Goal: Transaction & Acquisition: Book appointment/travel/reservation

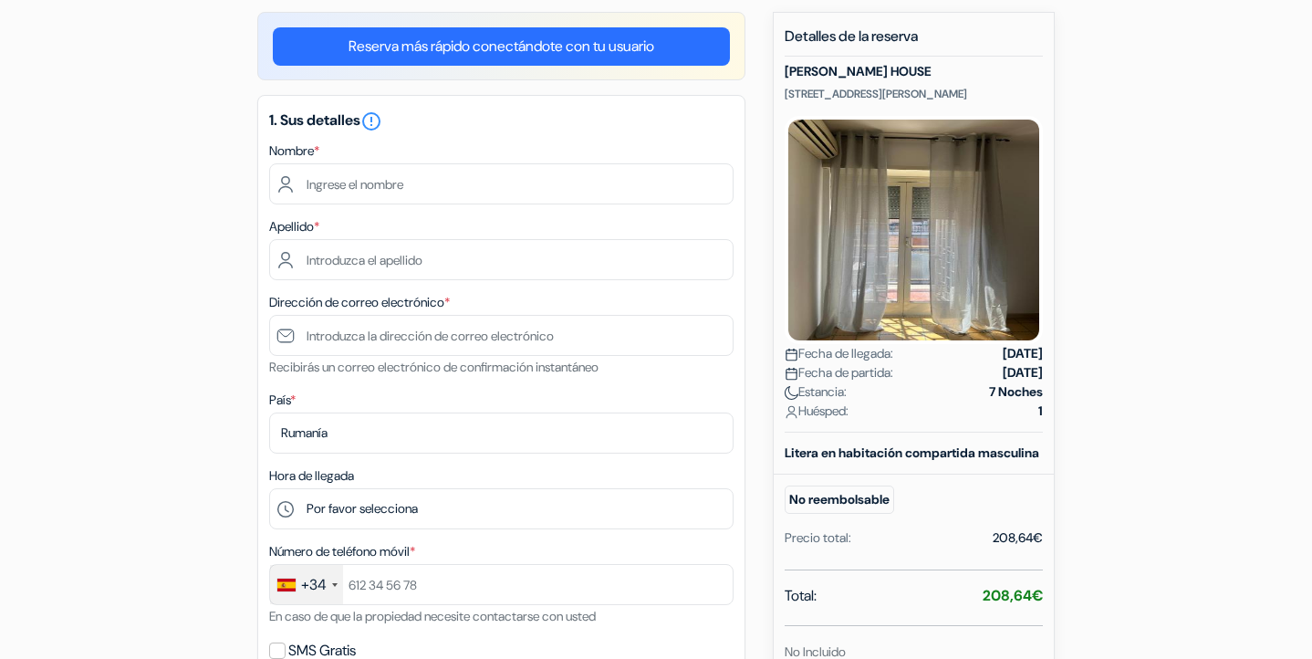
scroll to position [61, 0]
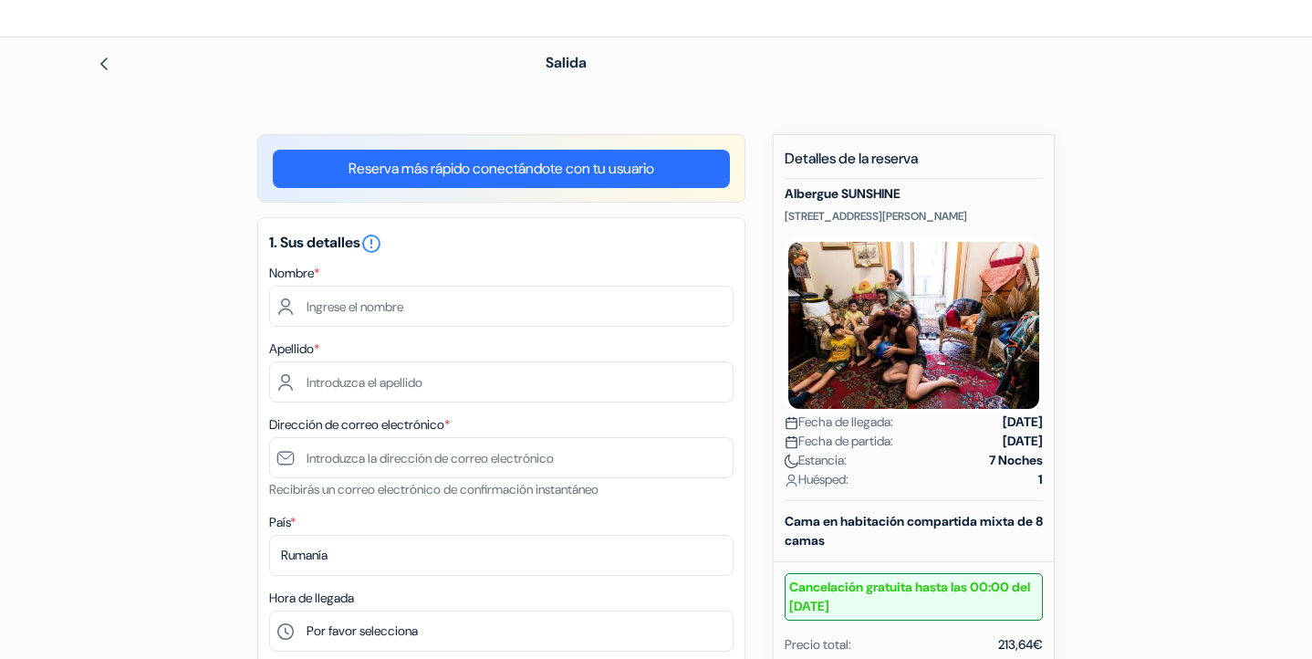
scroll to position [80, 0]
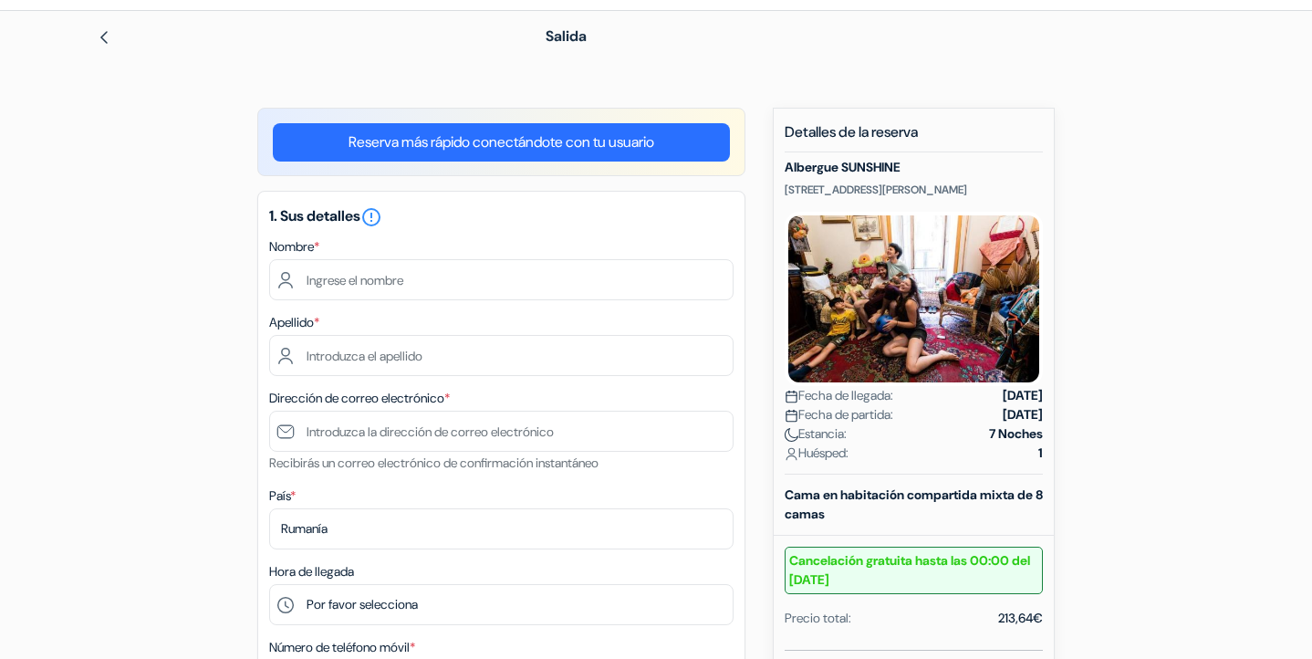
click at [897, 298] on img at bounding box center [913, 299] width 258 height 174
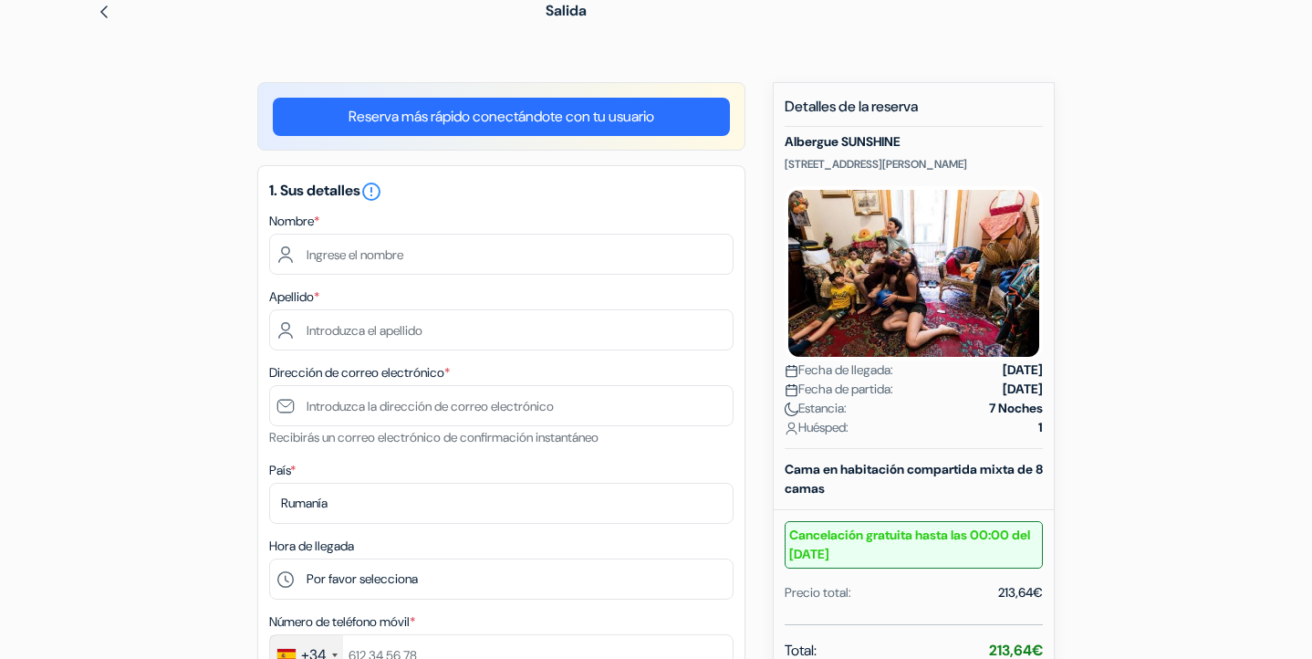
scroll to position [107, 0]
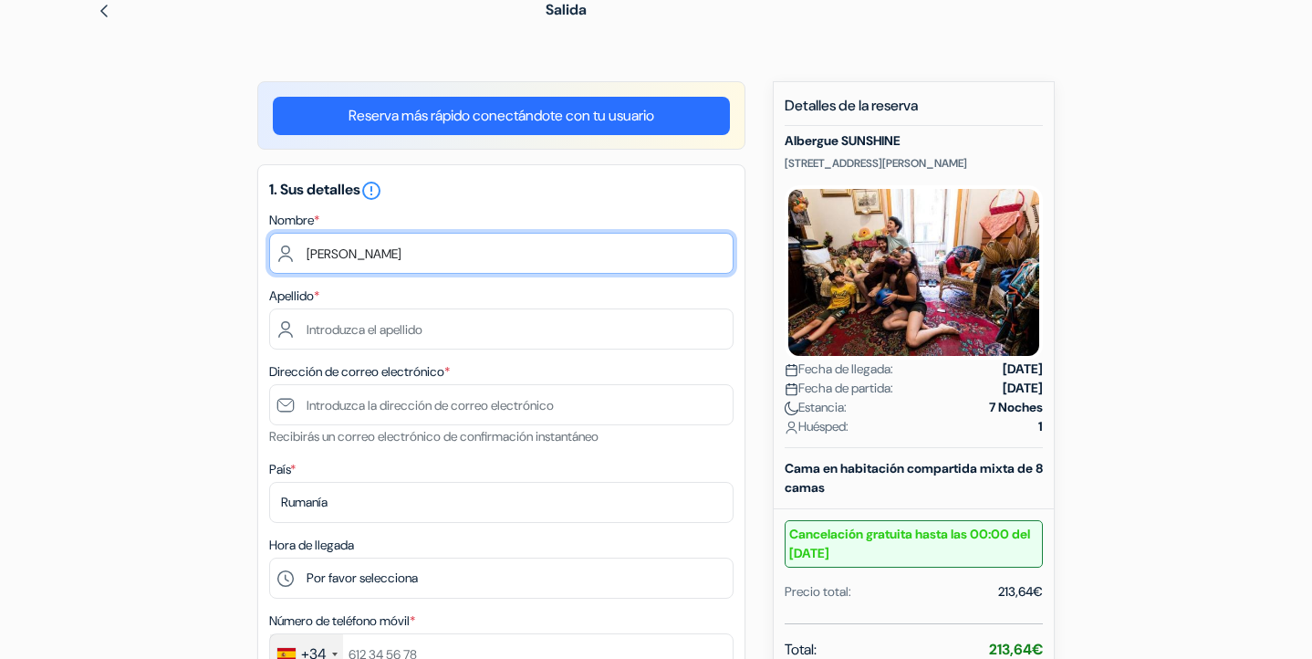
type input "Ana"
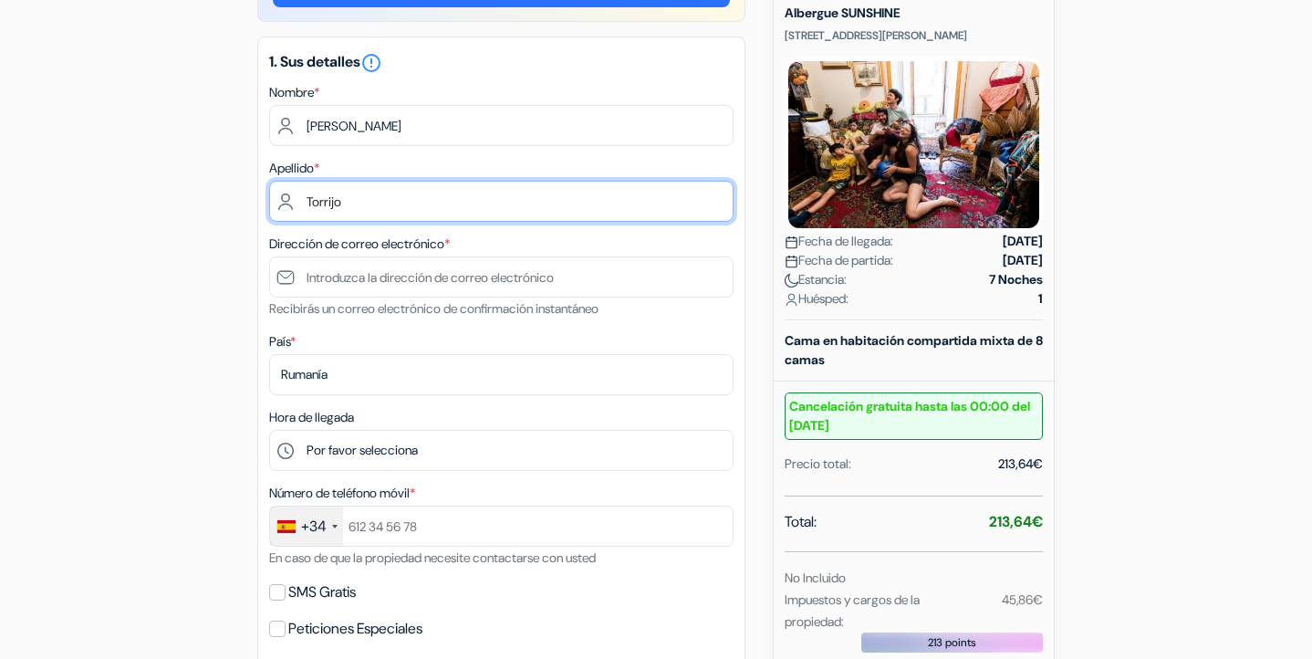
scroll to position [235, 0]
type input "Torrijo"
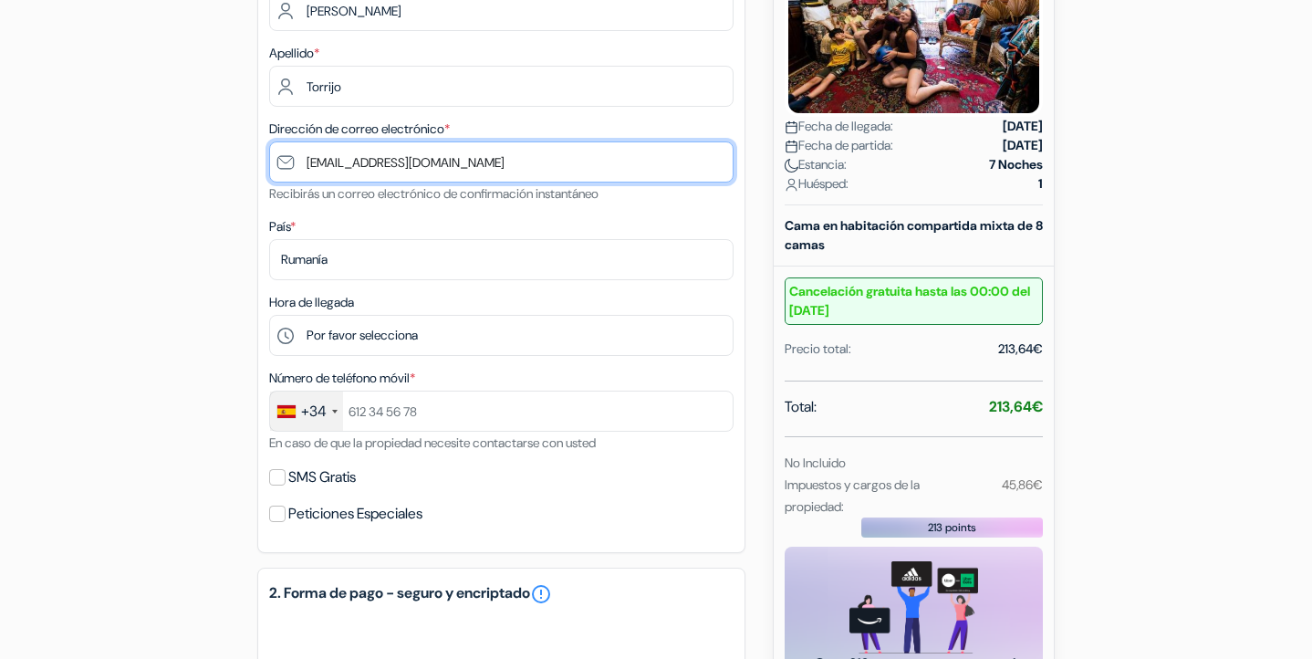
scroll to position [386, 0]
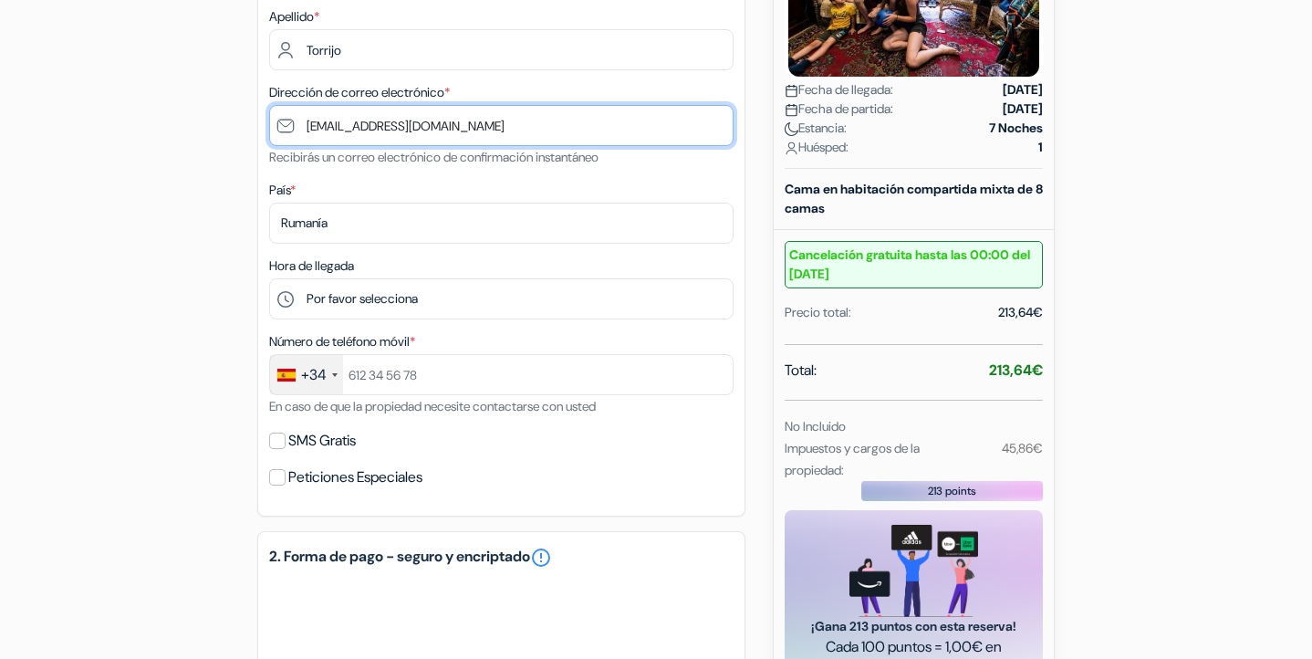
type input "[EMAIL_ADDRESS][DOMAIN_NAME]"
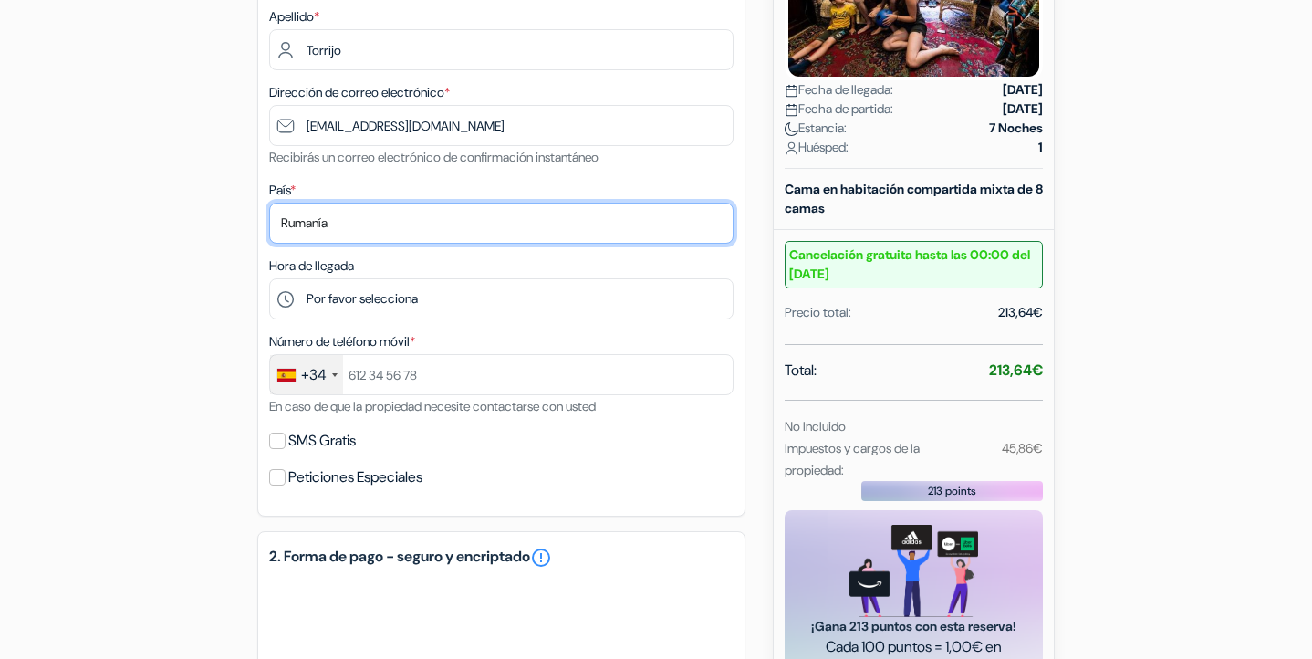
select select "es"
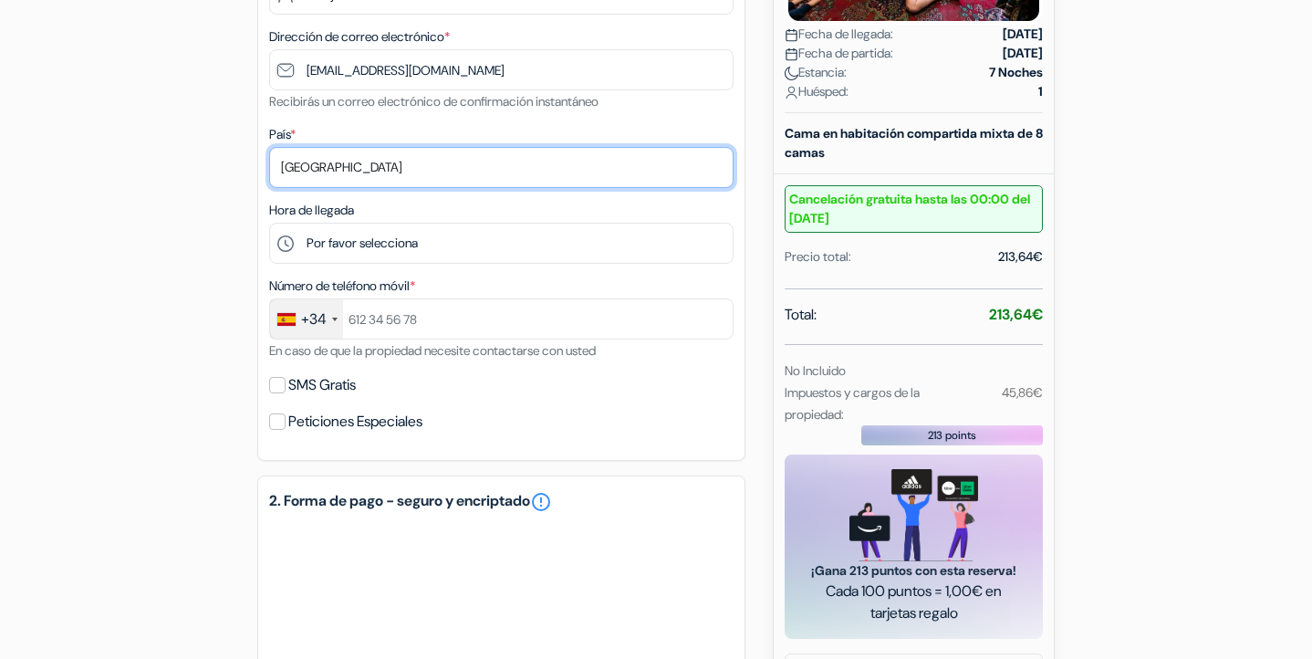
scroll to position [444, 0]
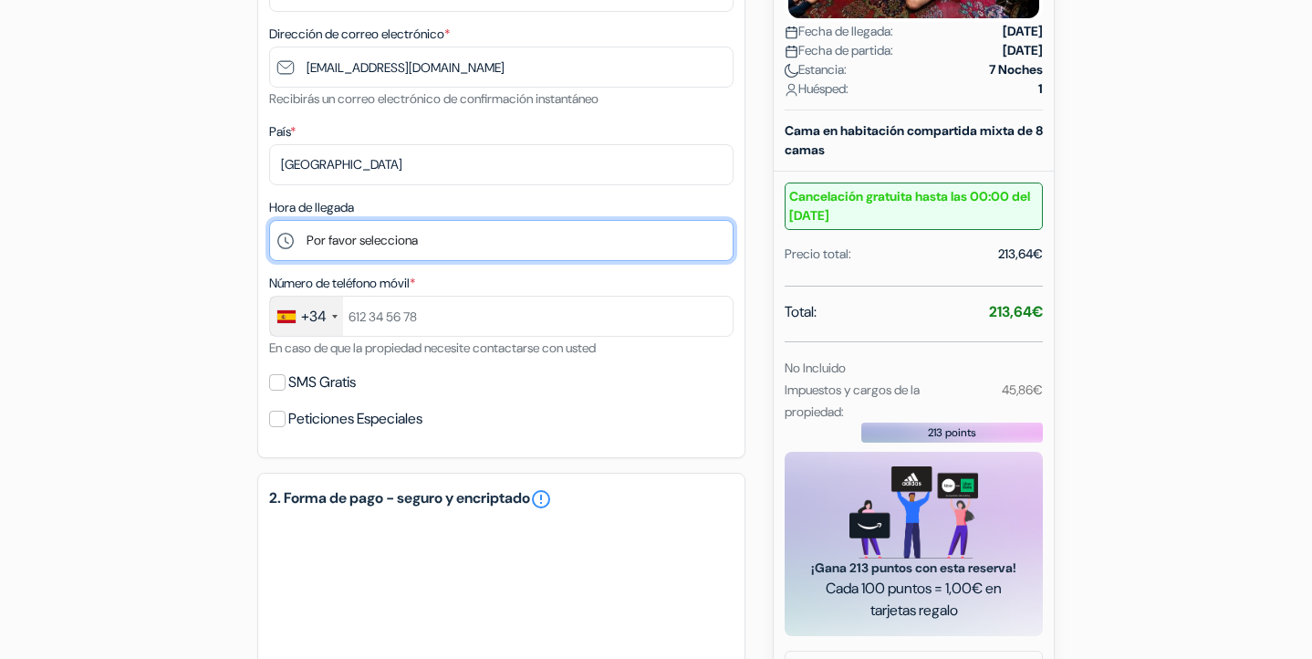
select select "23"
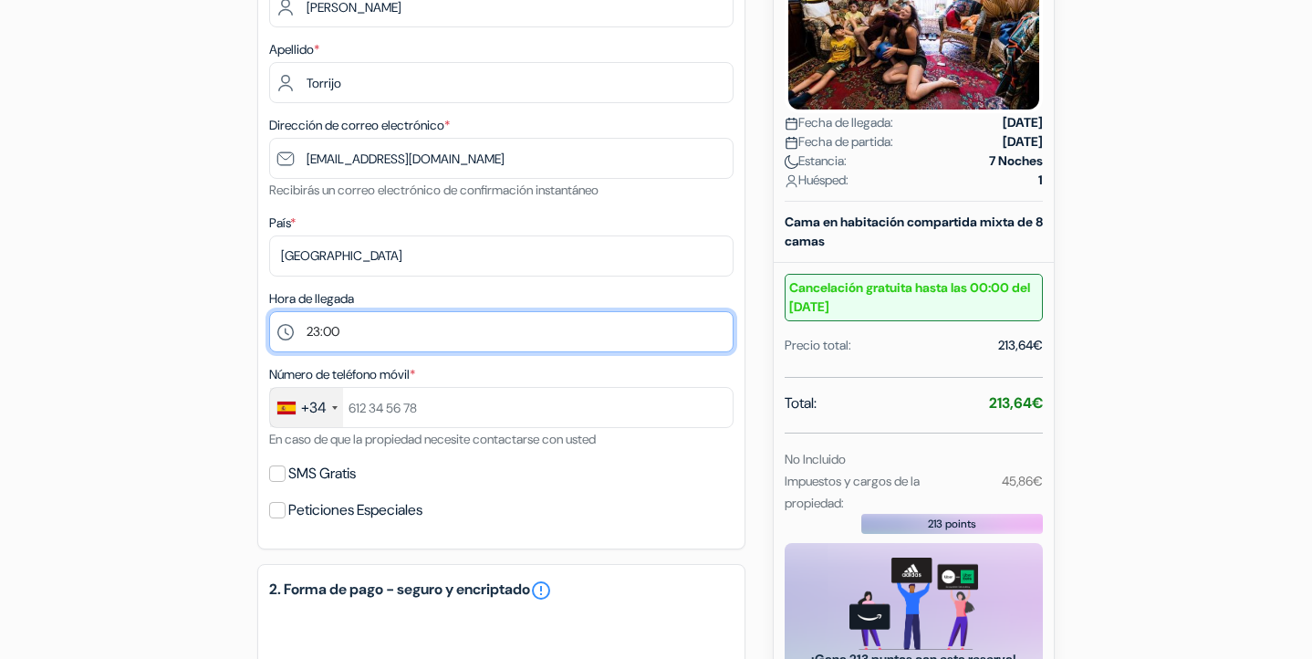
scroll to position [358, 0]
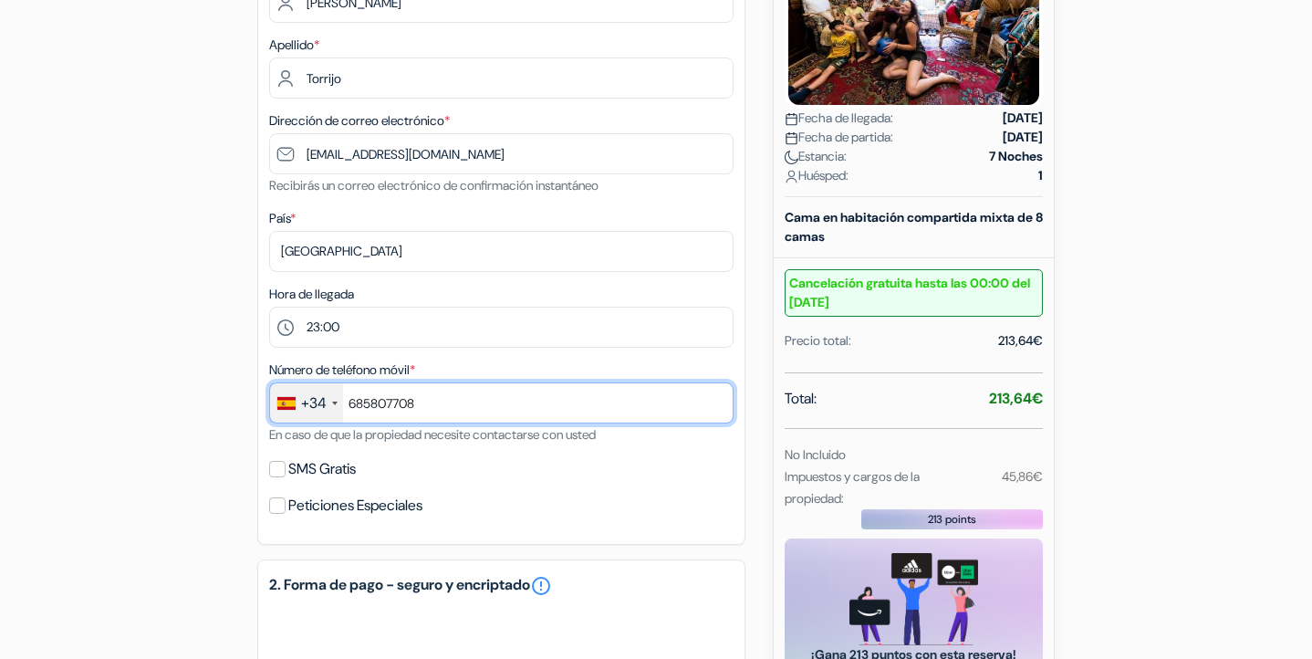
type input "685807708"
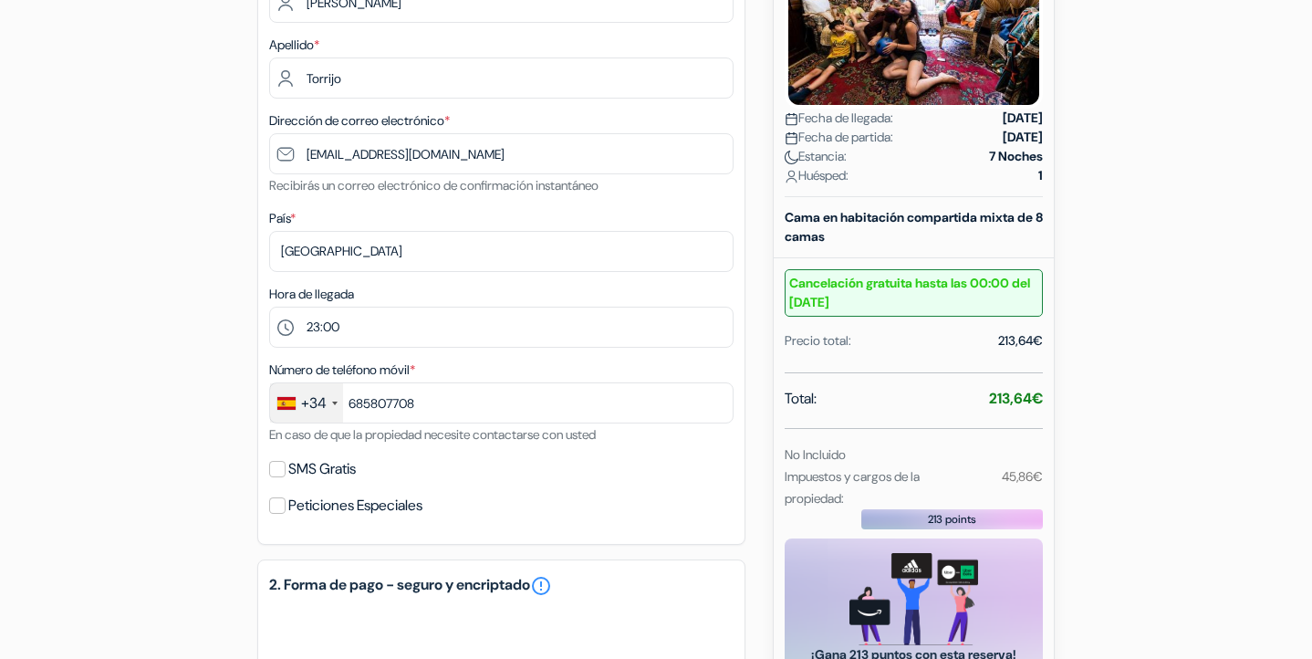
click at [514, 468] on div "SMS Gratis" at bounding box center [501, 469] width 464 height 26
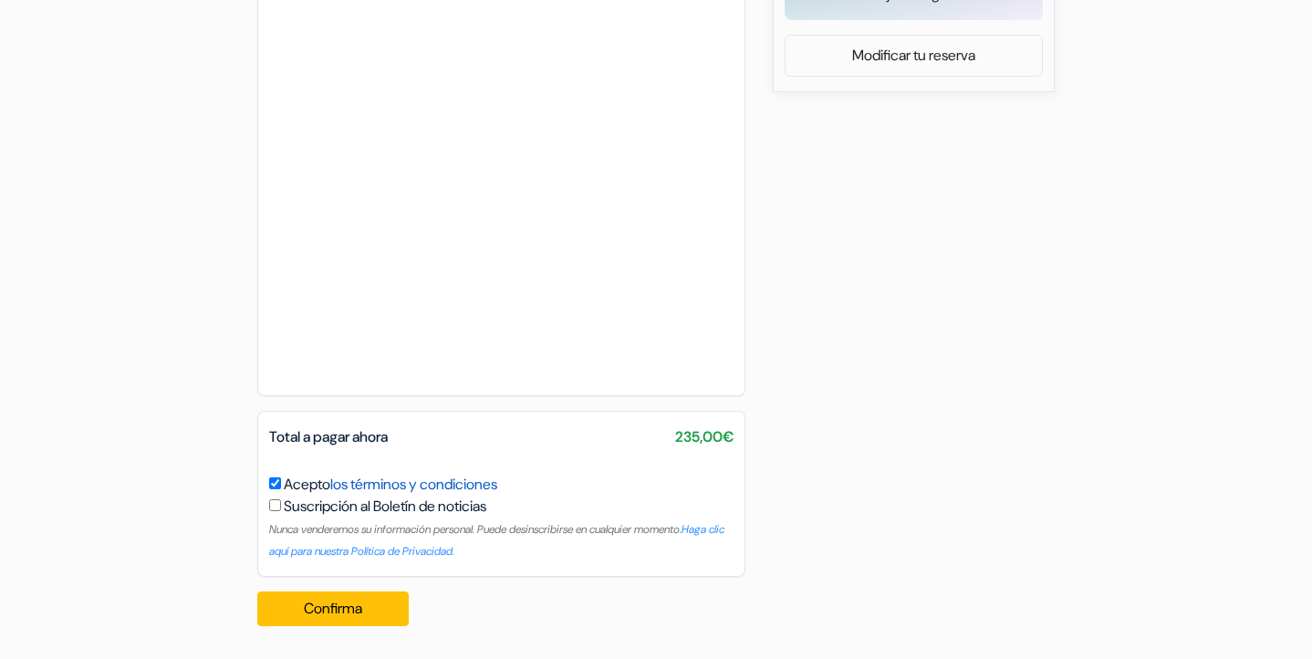
scroll to position [1060, 0]
click at [319, 606] on button "Confirma Loading..." at bounding box center [332, 608] width 151 height 35
click at [370, 596] on div "Confirma Loading... Procesando su pedido..." at bounding box center [338, 608] width 162 height 64
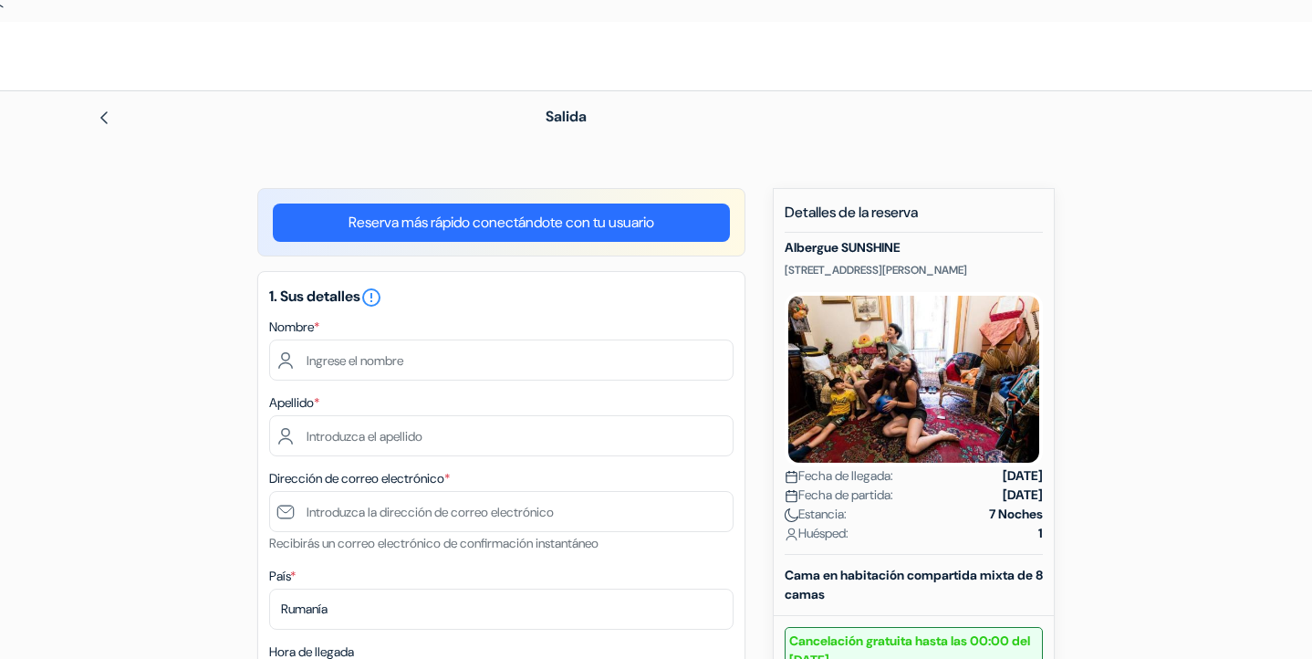
scroll to position [80, 0]
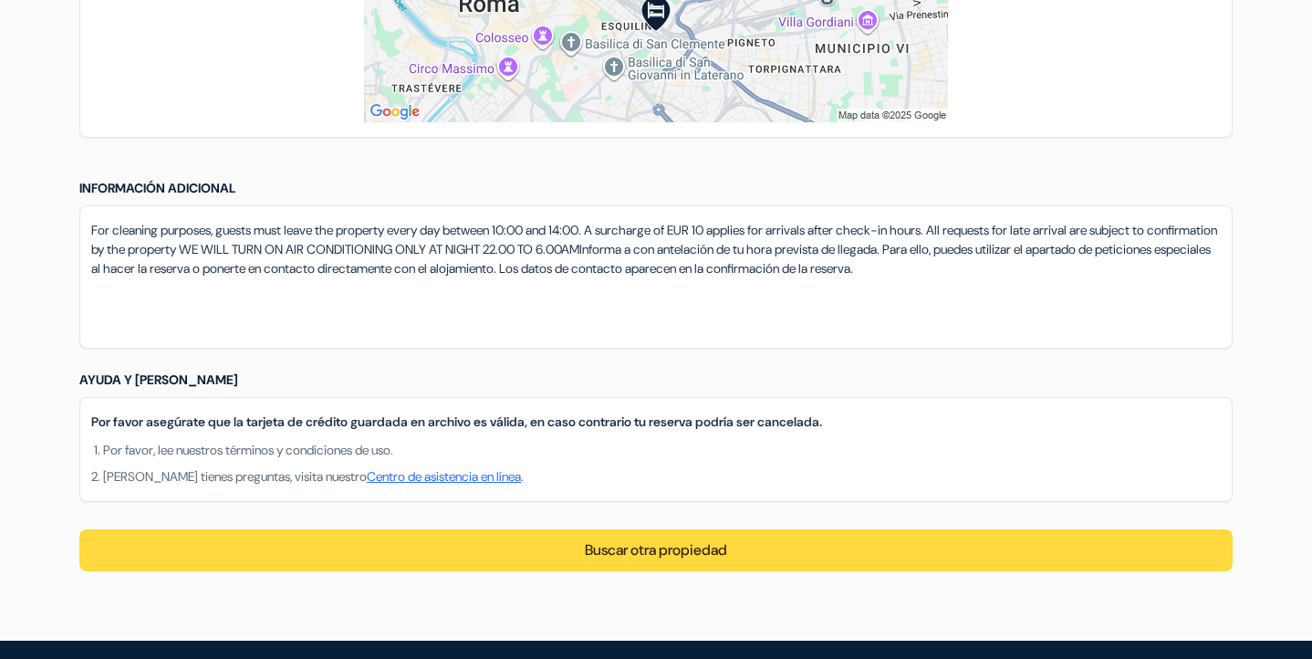
scroll to position [1394, 0]
